Goal: Transaction & Acquisition: Download file/media

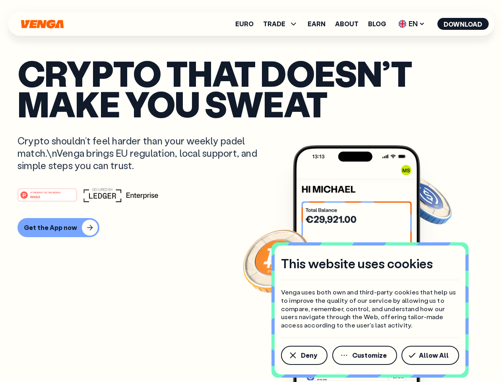
click at [251, 191] on div "#1 PRODUCT OF THE MONTH Web3" at bounding box center [250, 195] width 467 height 14
click at [304, 355] on span "Deny" at bounding box center [309, 355] width 16 height 6
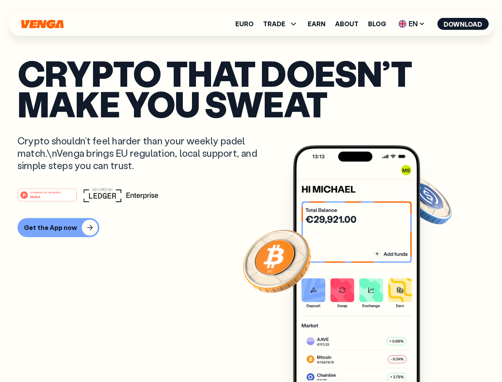
click at [365, 355] on img at bounding box center [356, 278] width 127 height 266
click at [432, 355] on article "Crypto that doesn’t make you sweat Crypto shouldn’t feel harder than your weekl…" at bounding box center [250, 207] width 467 height 298
click at [283, 24] on span "TRADE" at bounding box center [274, 24] width 22 height 6
click at [412, 24] on span "EN" at bounding box center [412, 23] width 32 height 13
click at [463, 24] on button "Download" at bounding box center [462, 24] width 51 height 12
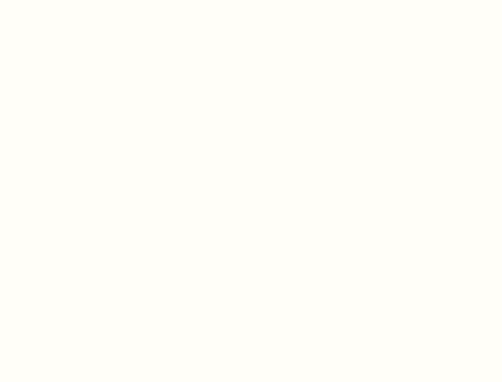
click at [57, 0] on html "This website uses cookies Venga uses both own and third-party cookies that help…" at bounding box center [251, 0] width 502 height 0
click at [49, 0] on html "This website uses cookies Venga uses both own and third-party cookies that help…" at bounding box center [251, 0] width 502 height 0
